Goal: Task Accomplishment & Management: Use online tool/utility

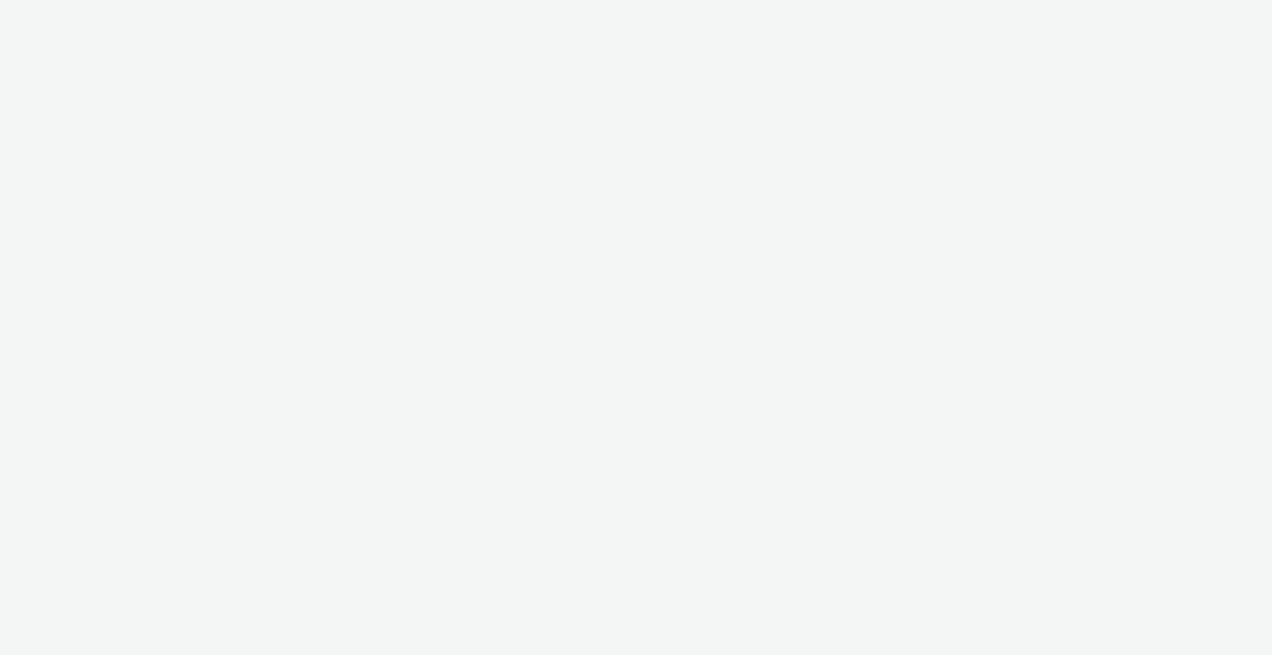
select select "6be1a8fa-1c3d-4504-9934-34630f576c54"
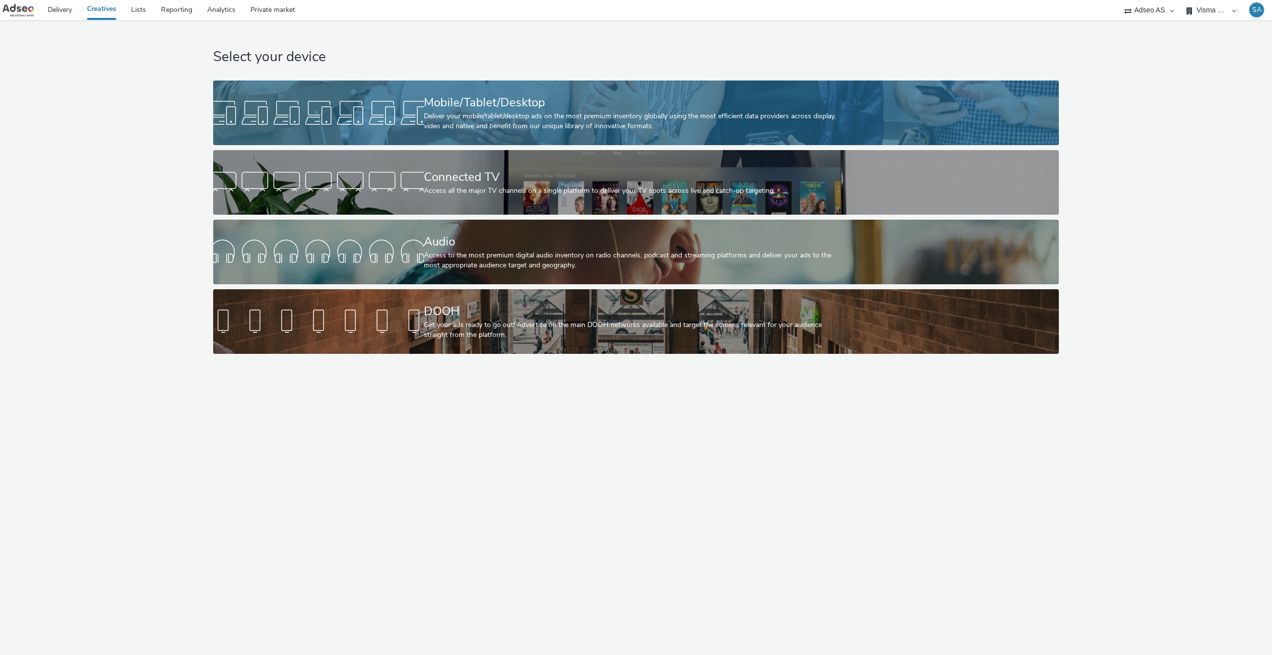
click at [457, 111] on div "Deliver your mobile/tablet/desktop ads on the most premium inventory globally u…" at bounding box center [634, 121] width 421 height 20
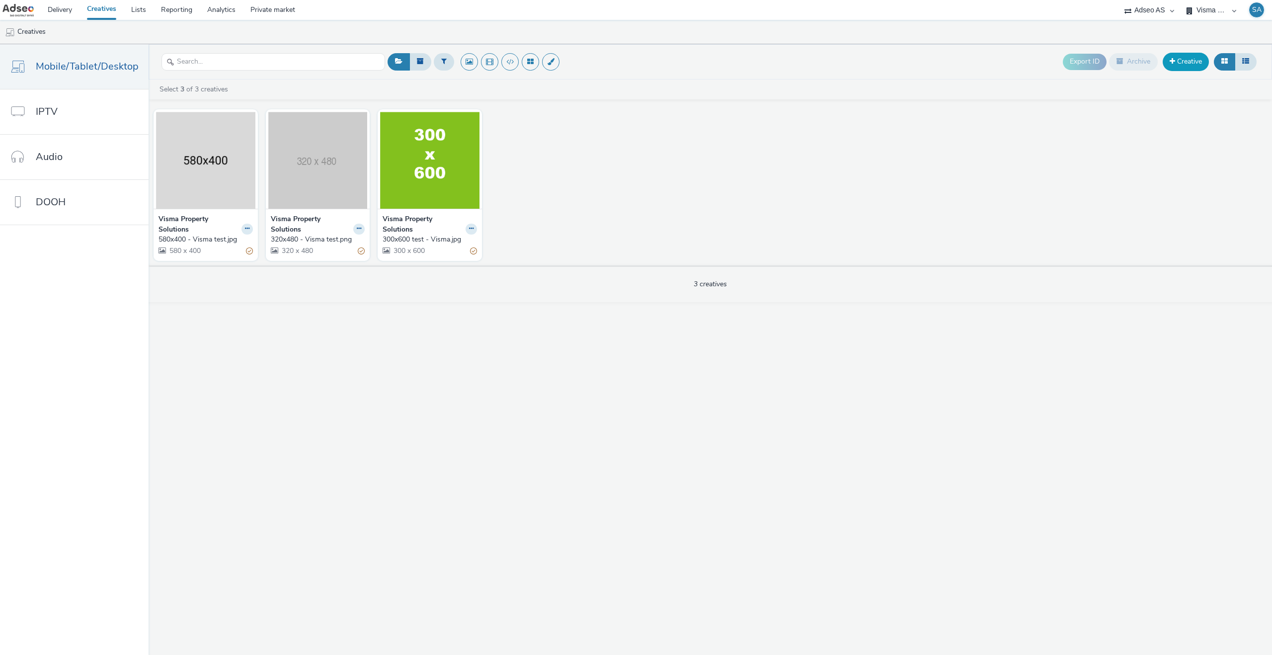
click at [1194, 58] on link "Creative" at bounding box center [1186, 62] width 46 height 18
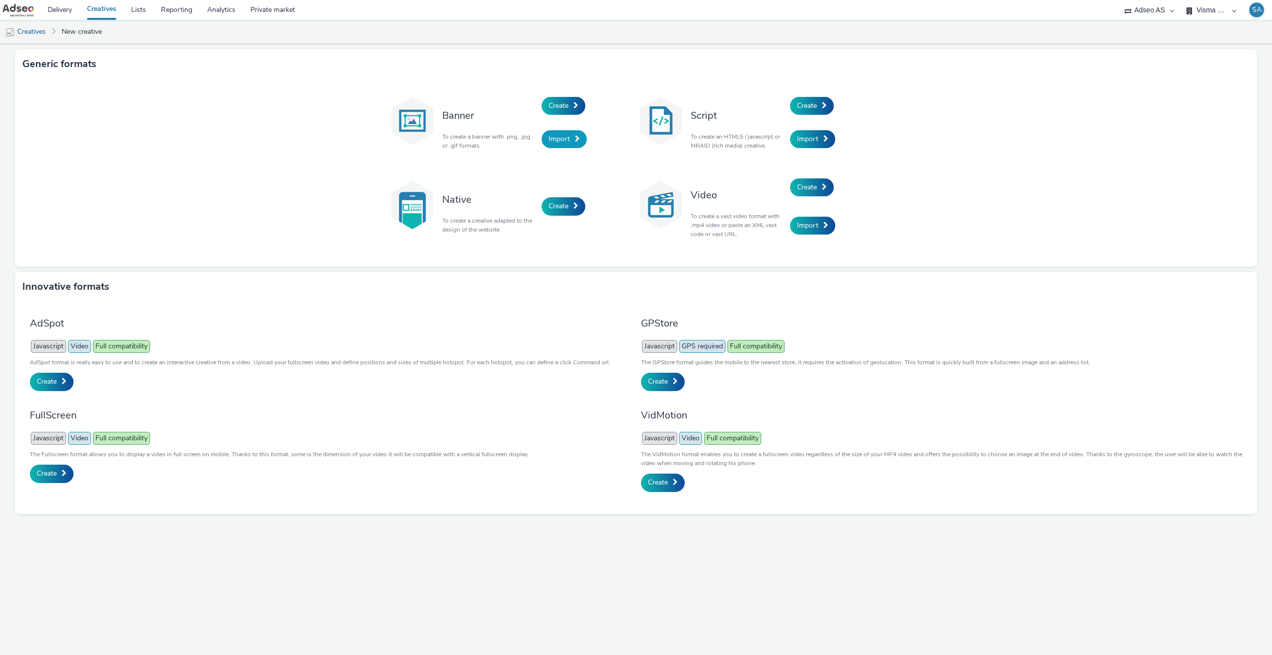
click at [573, 144] on link "Import" at bounding box center [564, 139] width 45 height 18
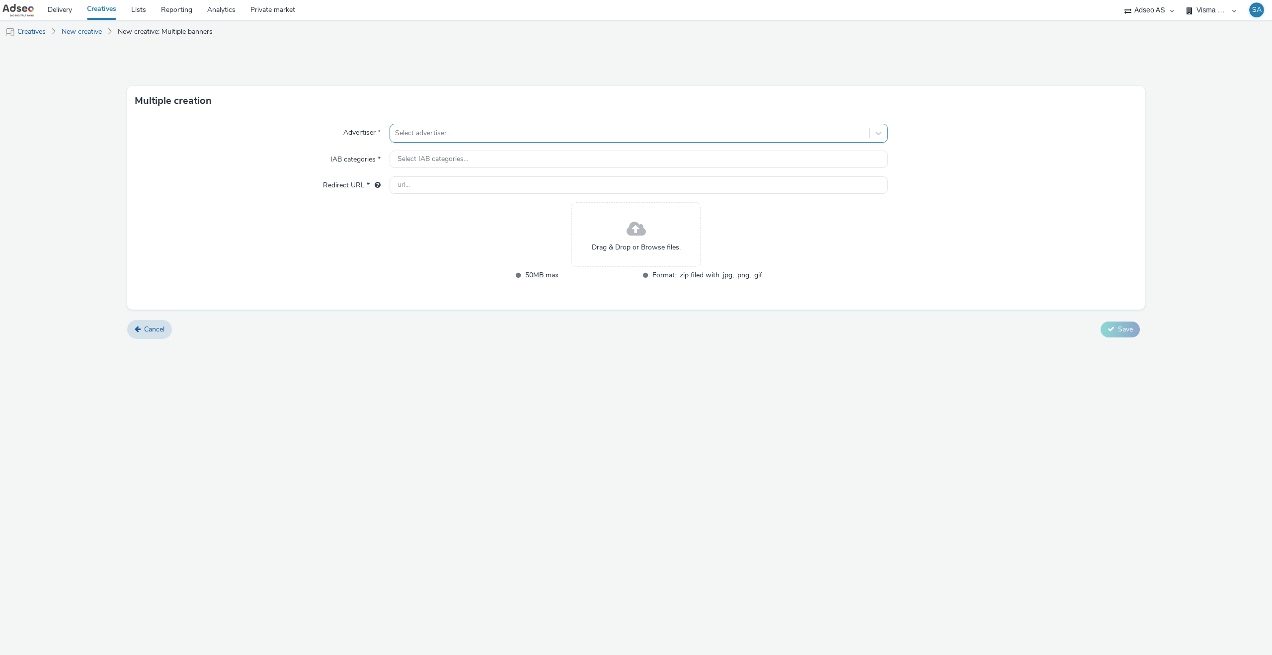
click at [439, 141] on div "Select advertiser..." at bounding box center [629, 133] width 479 height 16
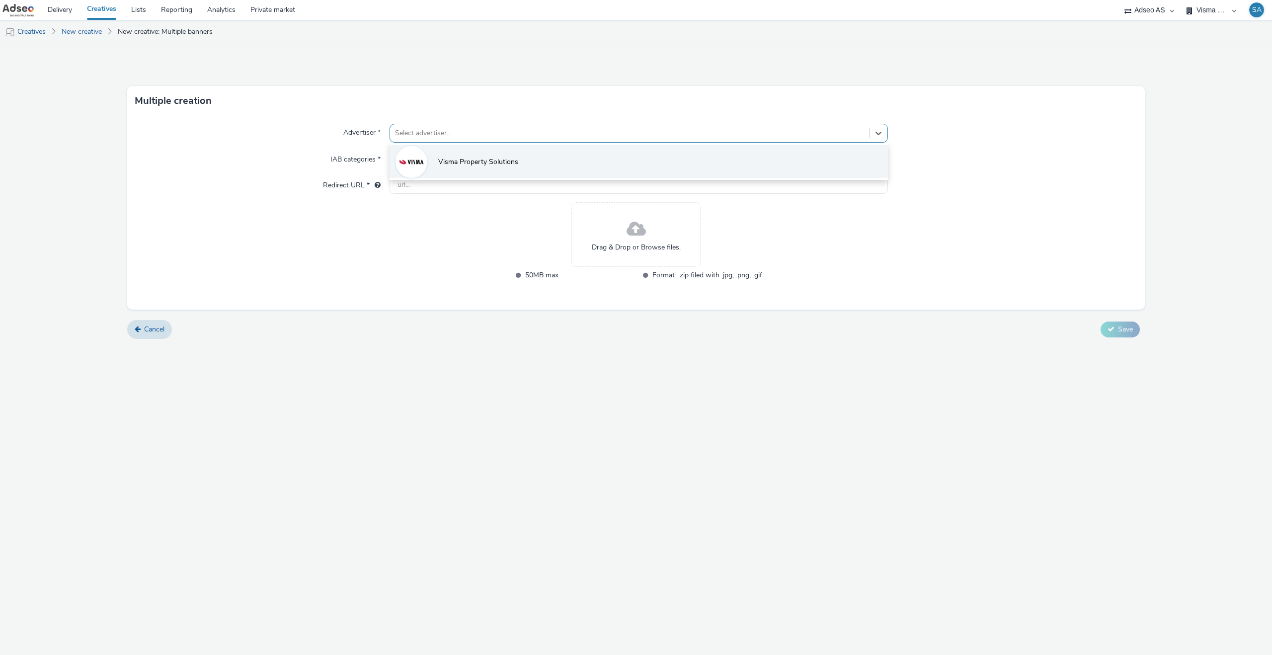
click at [436, 155] on li "Visma Property Solutions" at bounding box center [639, 161] width 499 height 33
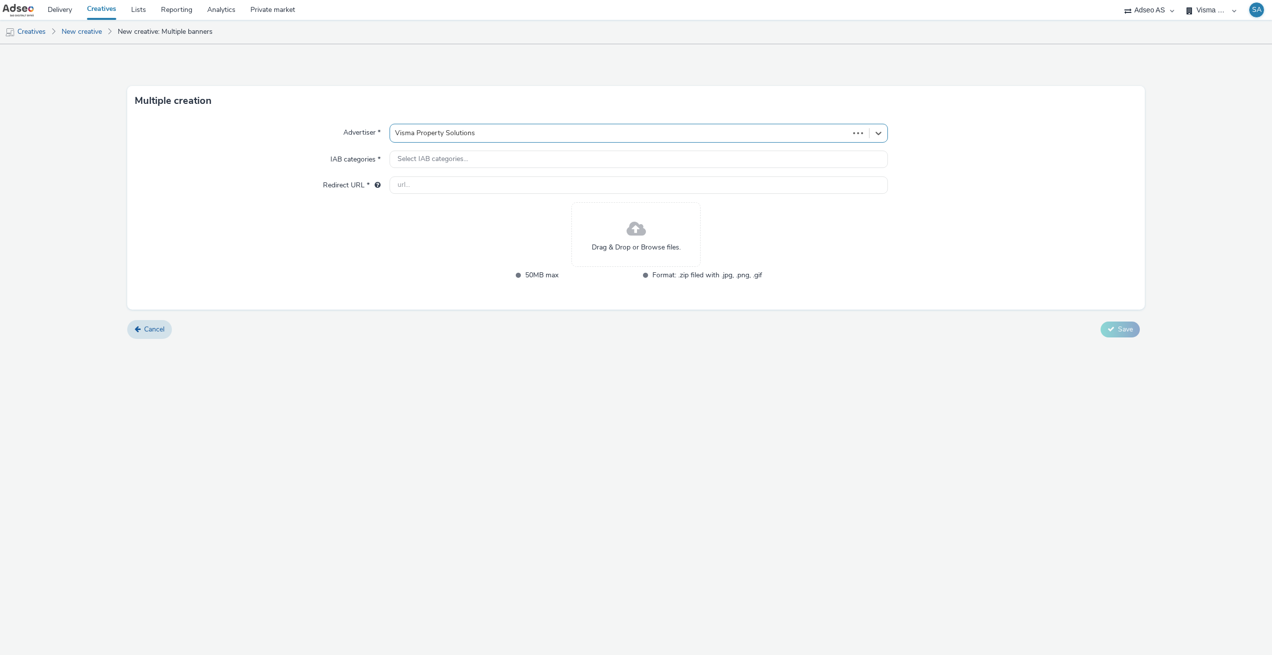
type input "http://propertysolutions.no"
click at [484, 195] on input "http://propertysolutions.no" at bounding box center [639, 191] width 499 height 17
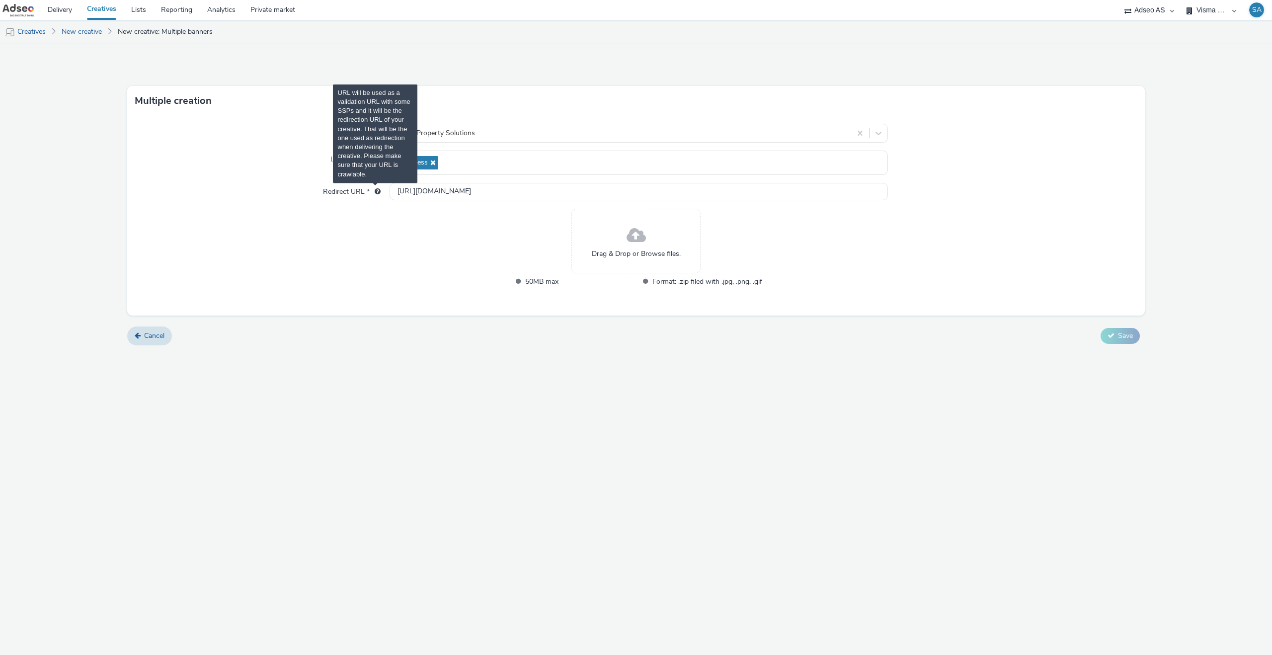
click at [375, 191] on span "URL will be used as a validation URL with some SSPs and it will be the redirect…" at bounding box center [378, 191] width 6 height 7
click at [69, 14] on link "Delivery" at bounding box center [59, 10] width 39 height 20
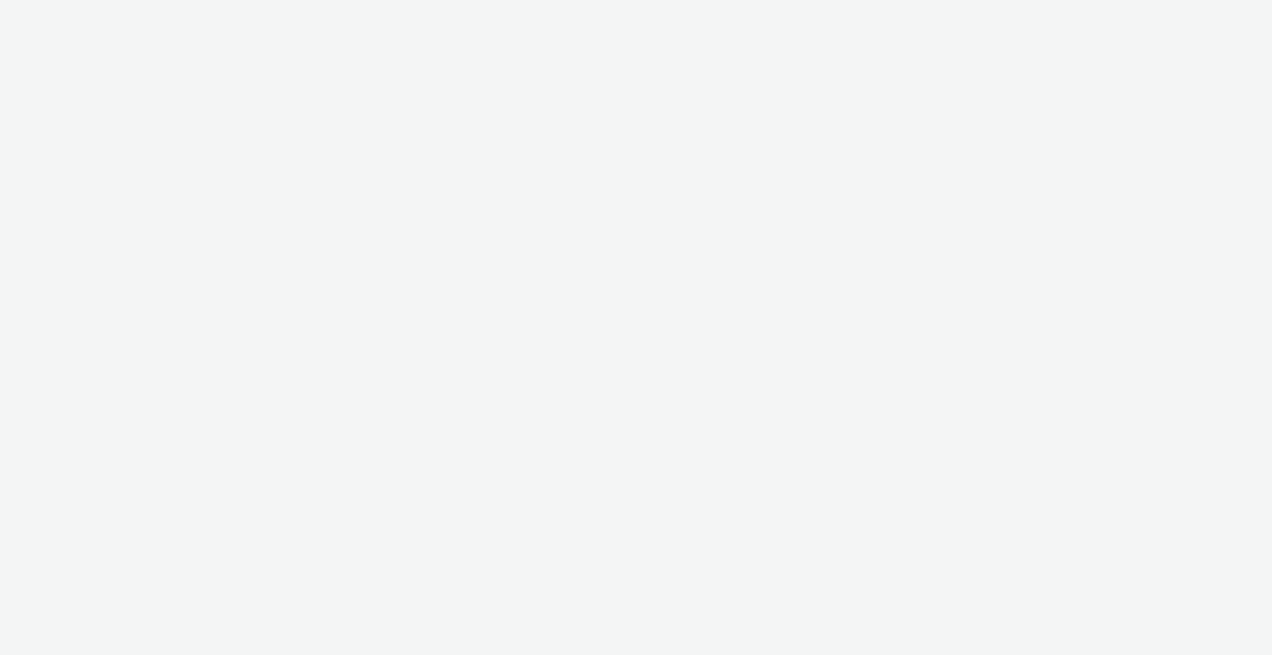
select select "6be1a8fa-1c3d-4504-9934-34630f576c54"
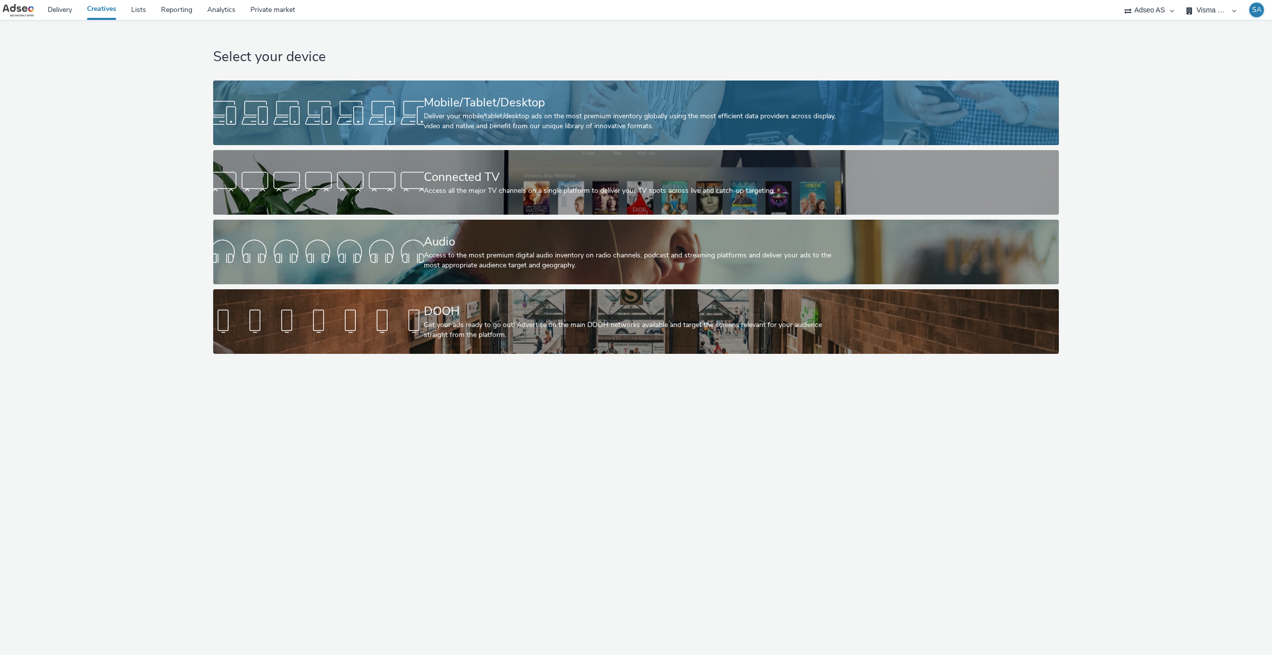
click at [446, 90] on div "Mobile/Tablet/Desktop Deliver your mobile/tablet/desktop ads on the most premiu…" at bounding box center [634, 113] width 421 height 65
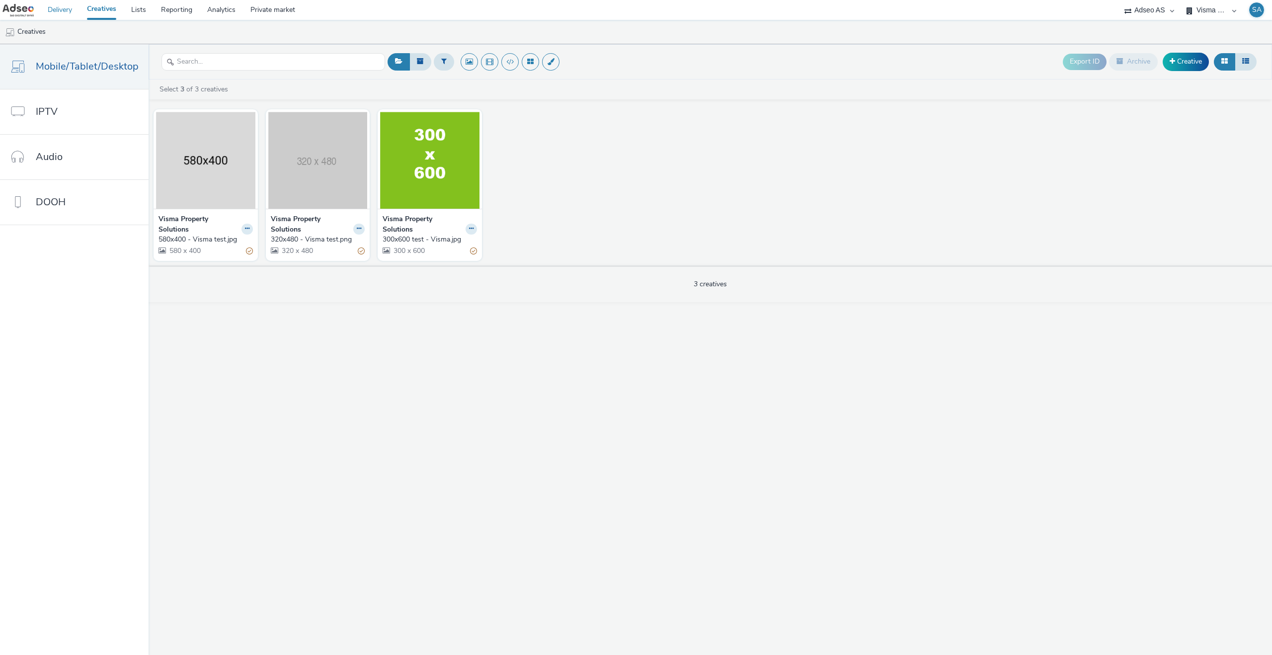
click at [76, 9] on link "Delivery" at bounding box center [59, 10] width 39 height 20
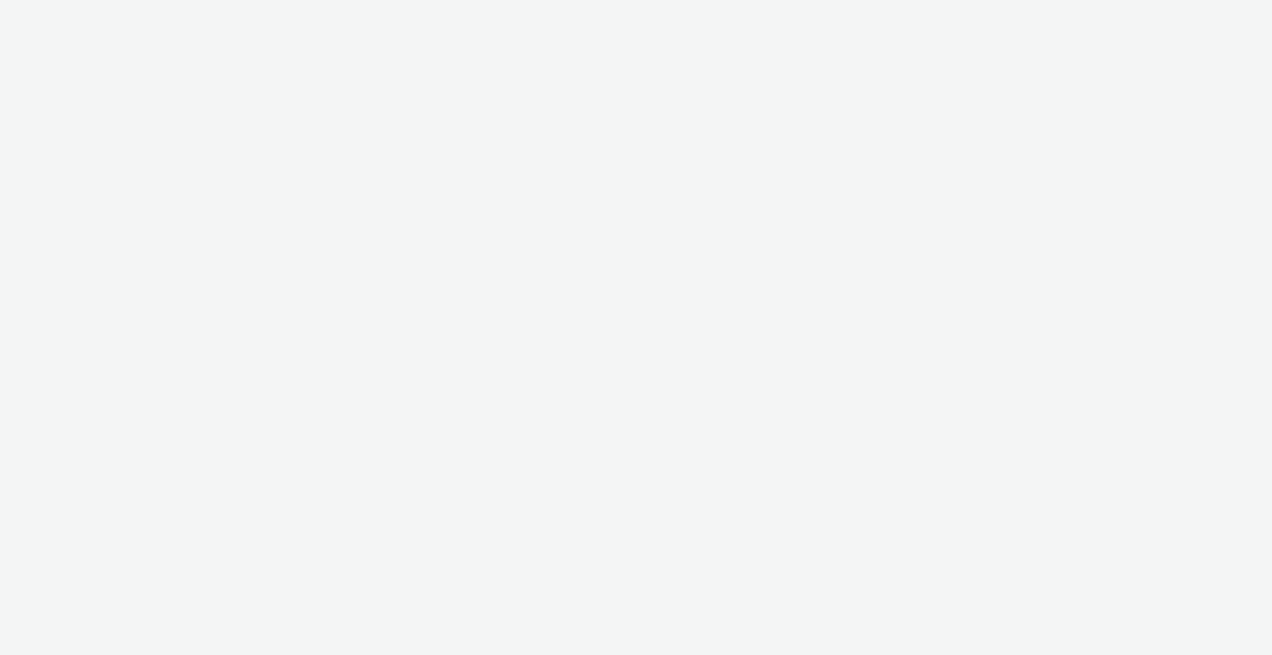
select select "6be1a8fa-1c3d-4504-9934-34630f576c54"
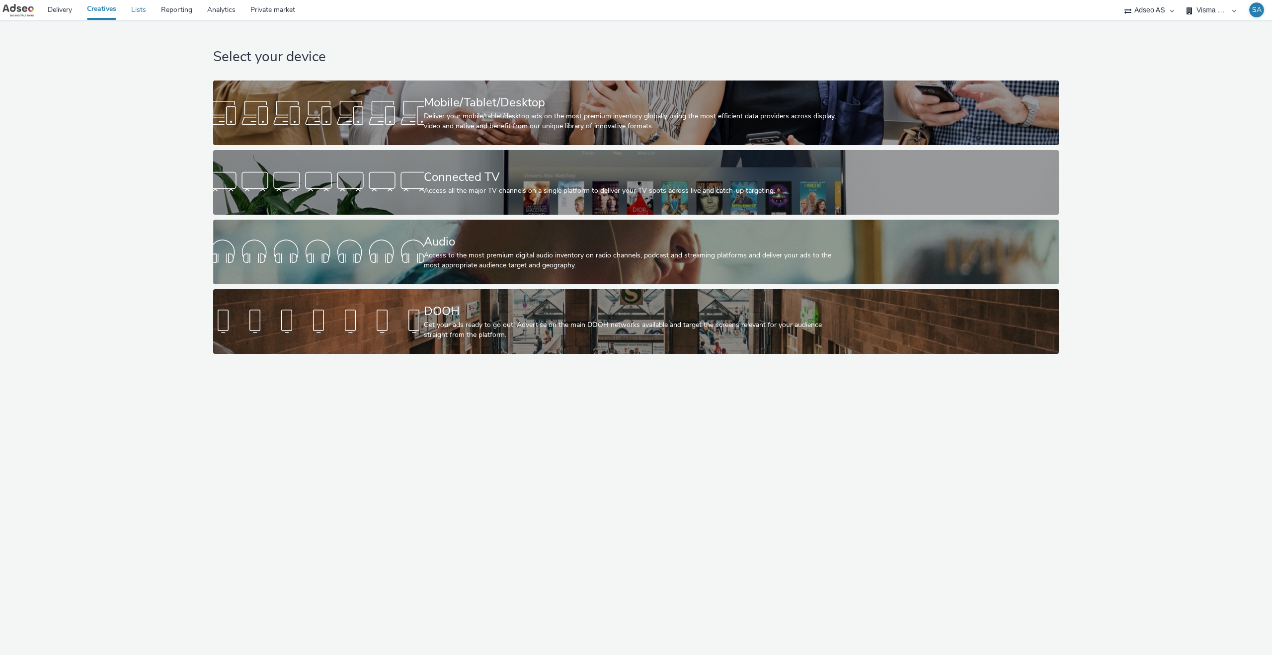
click at [145, 12] on link "Lists" at bounding box center [139, 10] width 30 height 20
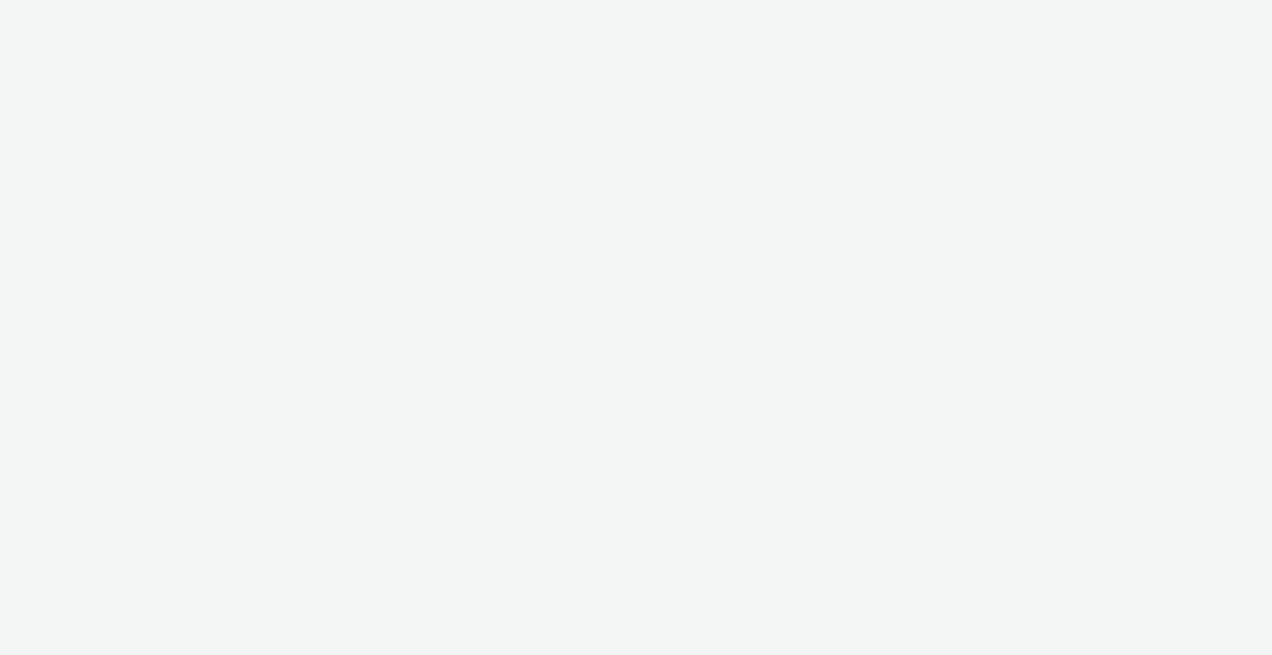
select select "6be1a8fa-1c3d-4504-9934-34630f576c54"
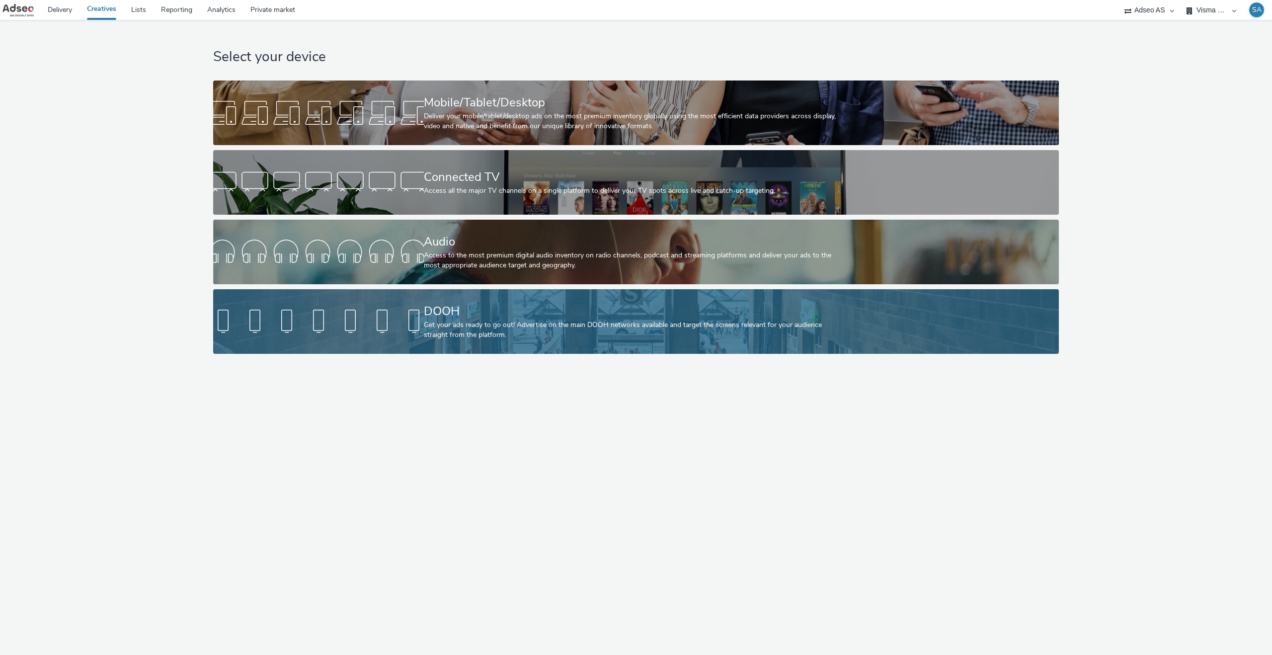
click at [508, 328] on div "Get your ads ready to go out! Advertise on the main DOOH networks available and…" at bounding box center [634, 330] width 421 height 20
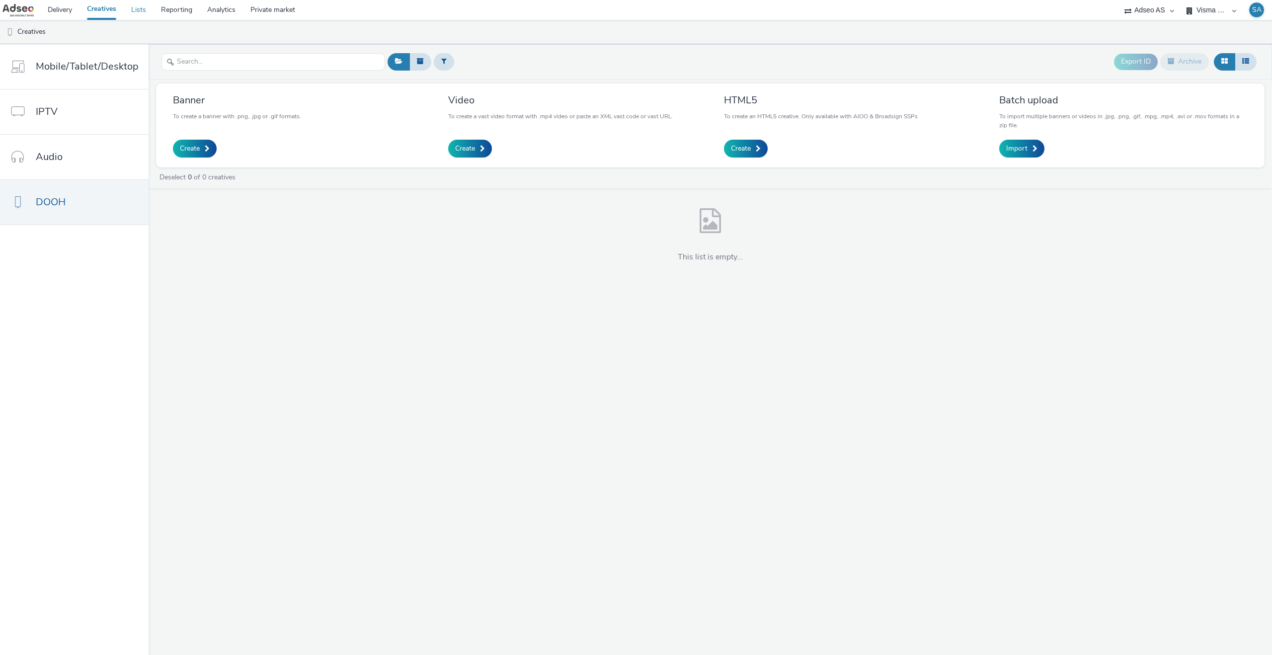
click at [132, 5] on link "Lists" at bounding box center [139, 10] width 30 height 20
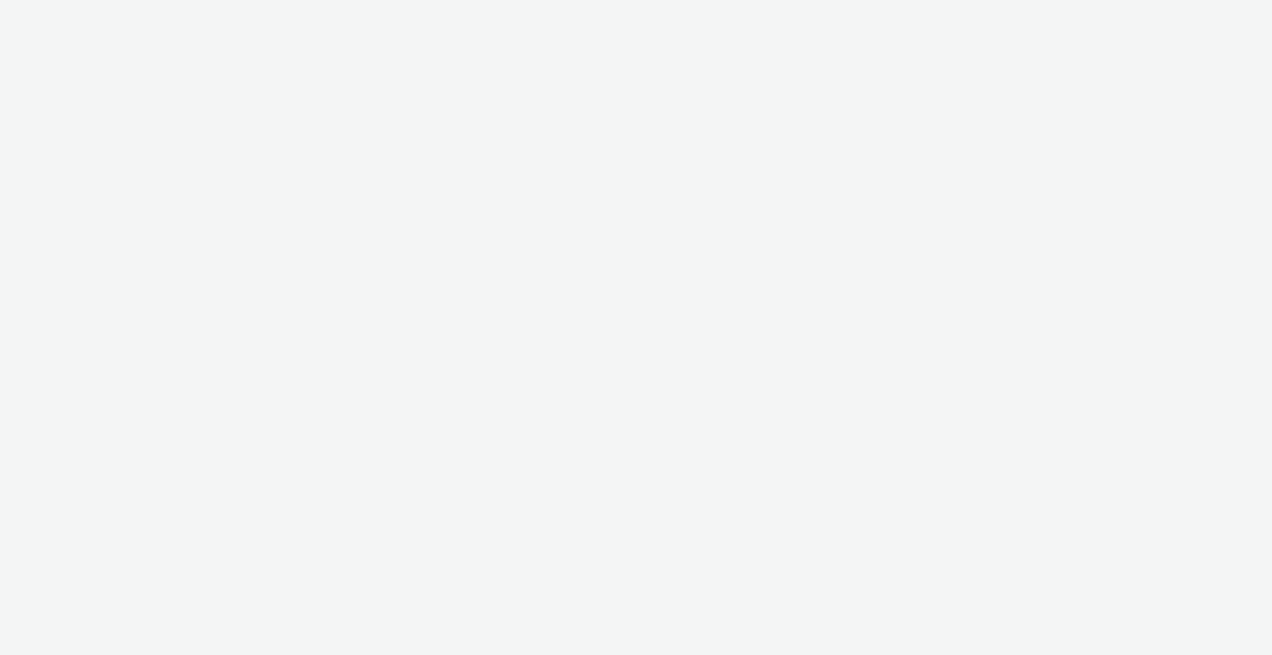
select select "6be1a8fa-1c3d-4504-9934-34630f576c54"
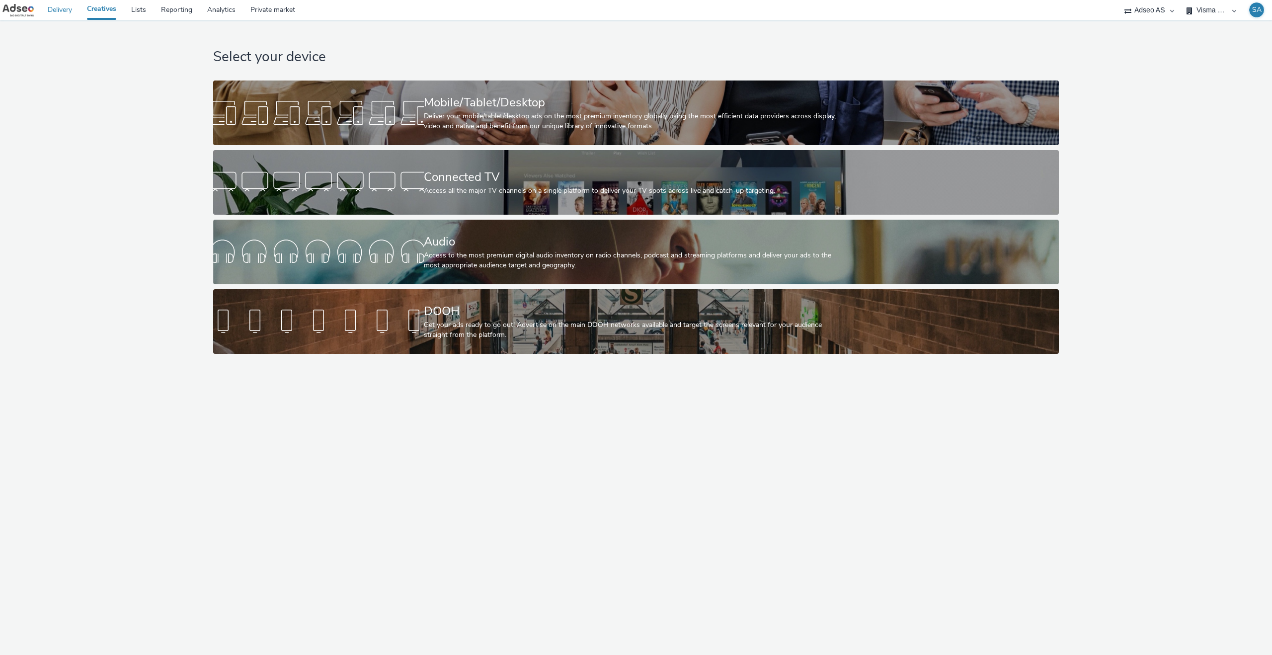
click at [61, 10] on link "Delivery" at bounding box center [59, 10] width 39 height 20
